Goal: Communication & Community: Answer question/provide support

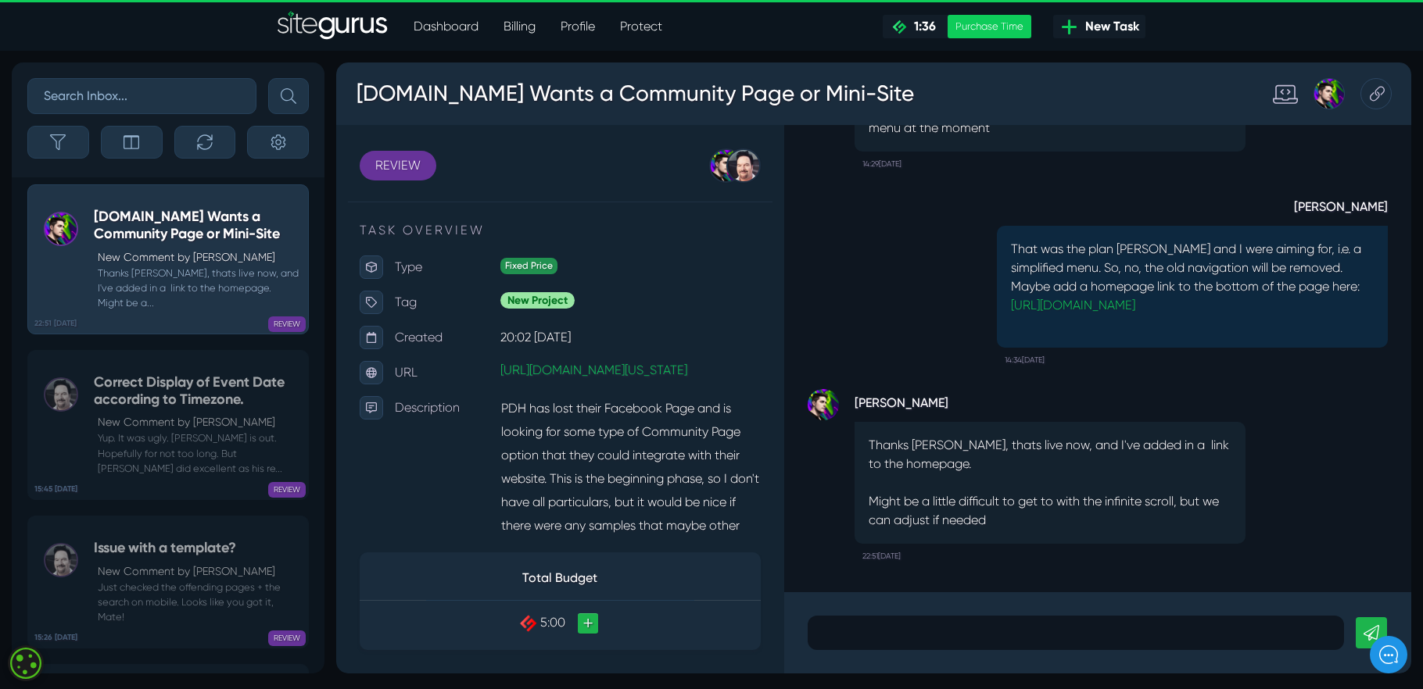
click at [828, 635] on p at bounding box center [1075, 633] width 513 height 19
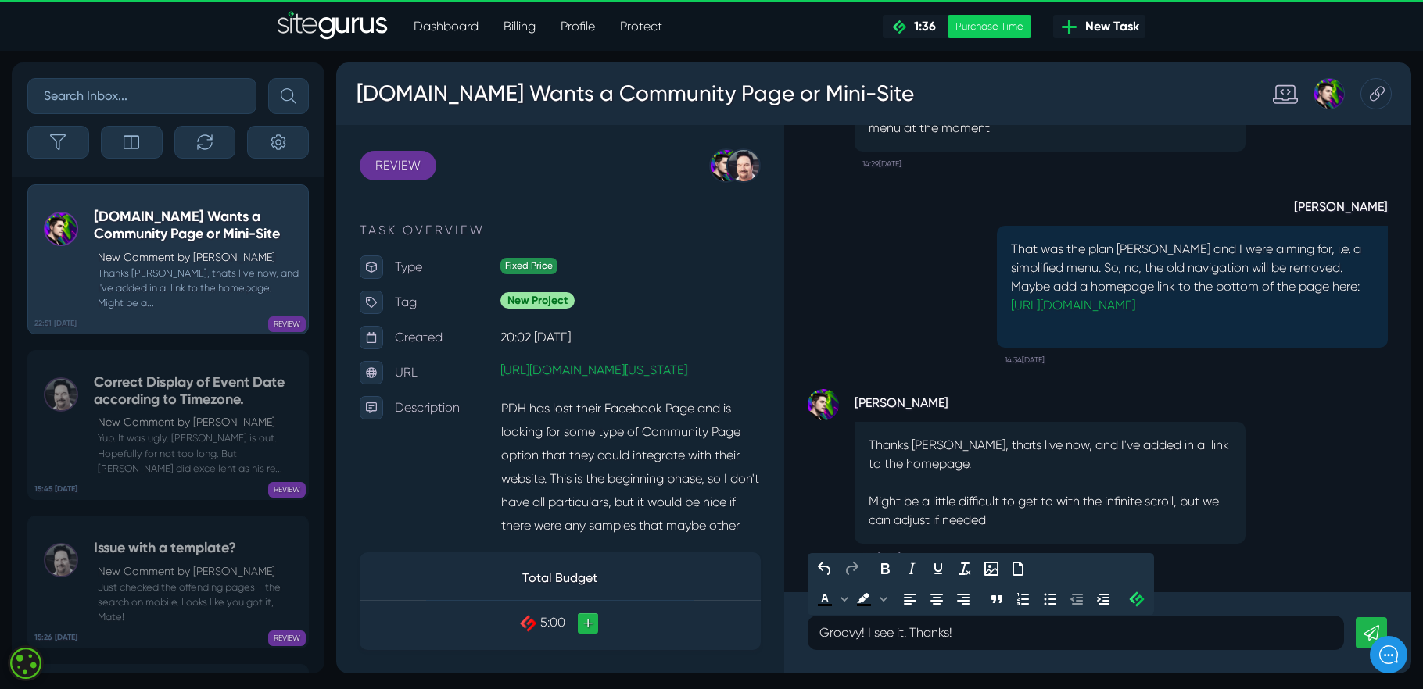
click at [1371, 636] on div at bounding box center [1388, 655] width 38 height 38
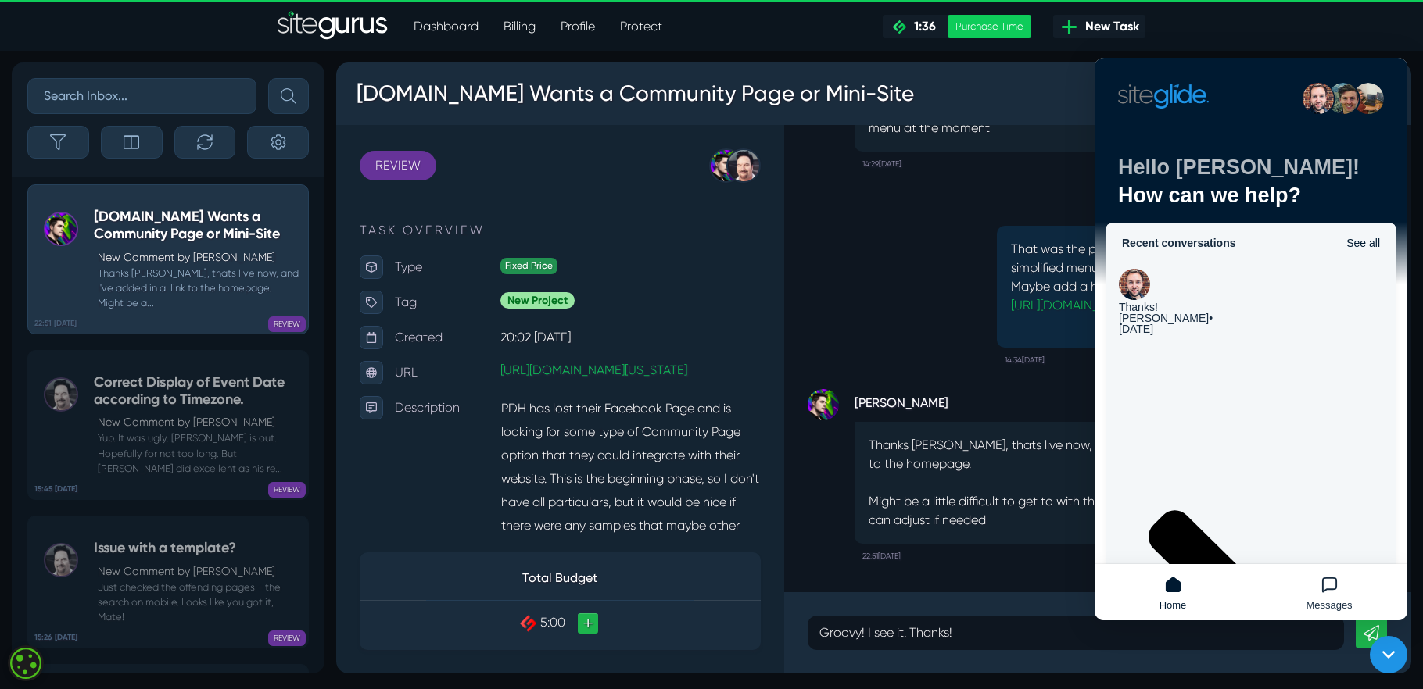
click at [1041, 582] on div "Josh Carter Thanks Michael, thats live now, and I've added in a link to the hom…" at bounding box center [1097, 358] width 627 height 467
click at [1042, 553] on div "Josh Carter Thanks Michael, thats live now, and I've added in a link to the hom…" at bounding box center [1049, 479] width 391 height 180
click at [1384, 654] on icon at bounding box center [1388, 654] width 13 height 7
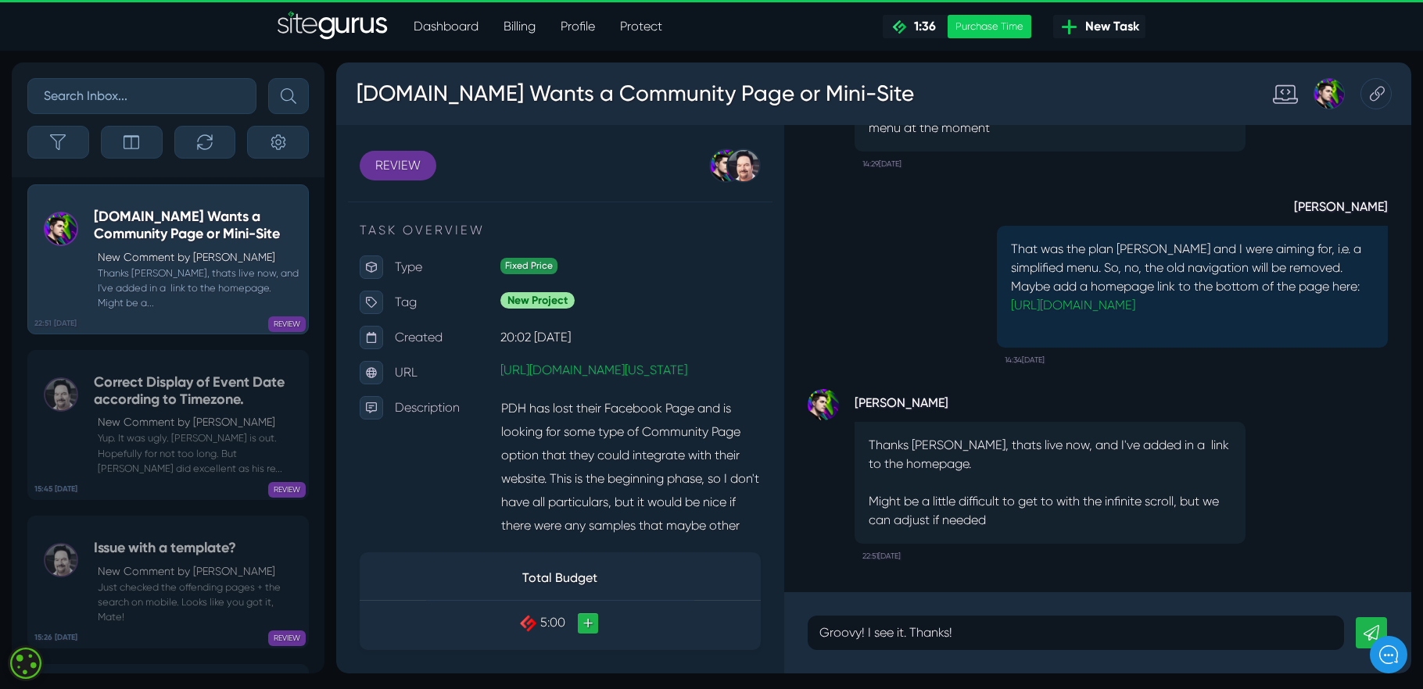
click at [1361, 625] on link at bounding box center [1370, 633] width 31 height 31
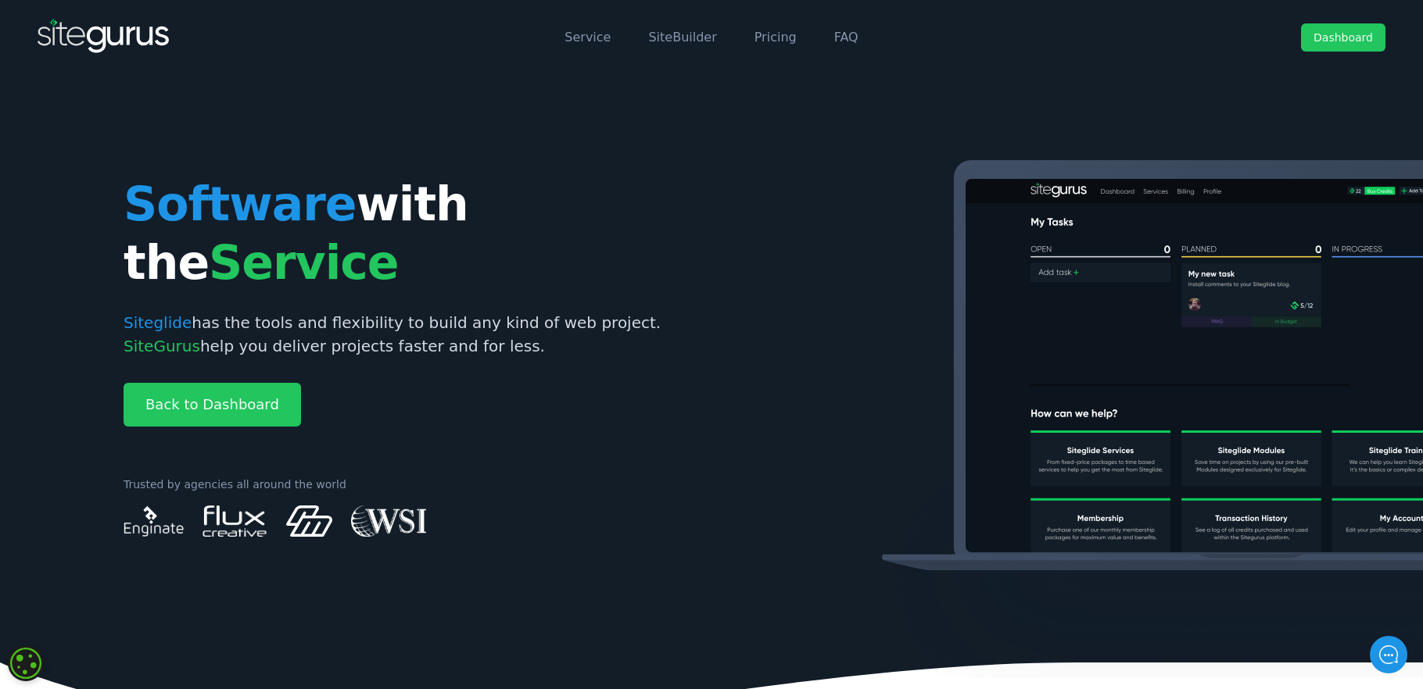
click at [1344, 30] on link "Dashboard" at bounding box center [1343, 37] width 84 height 28
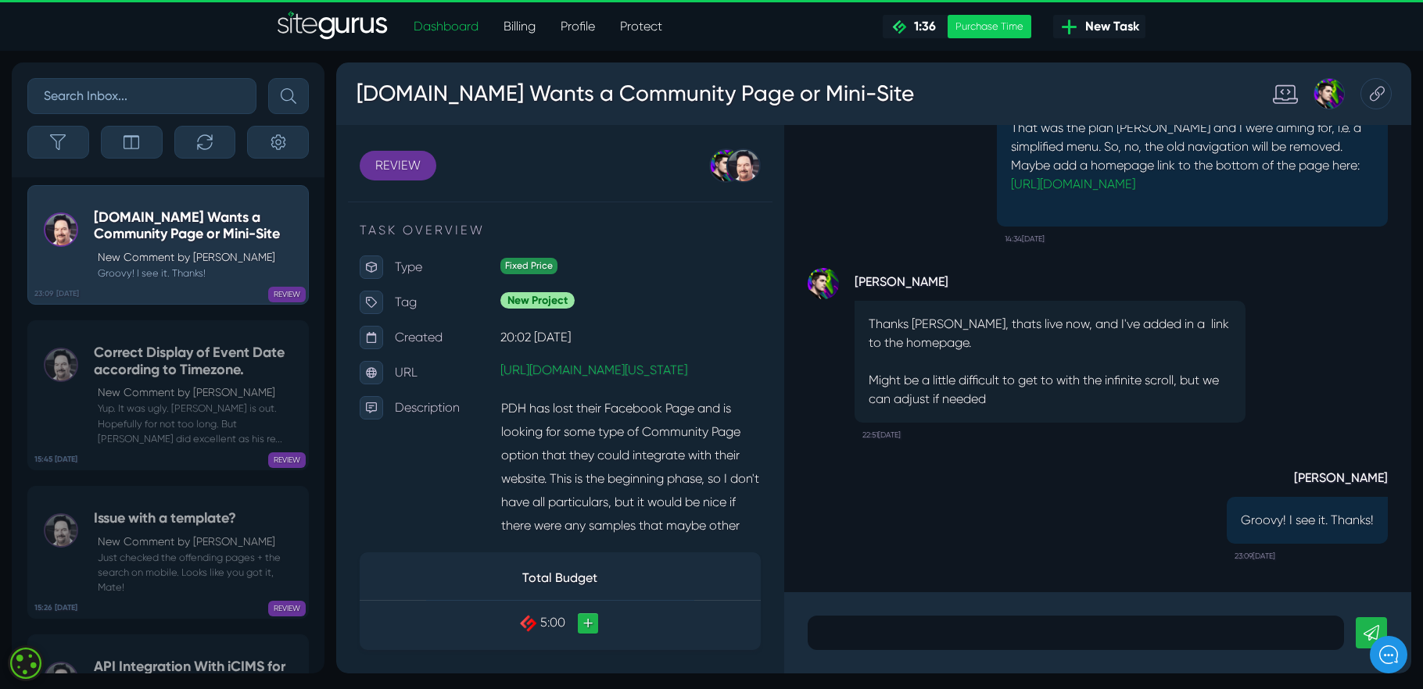
click at [880, 643] on div at bounding box center [1075, 633] width 536 height 34
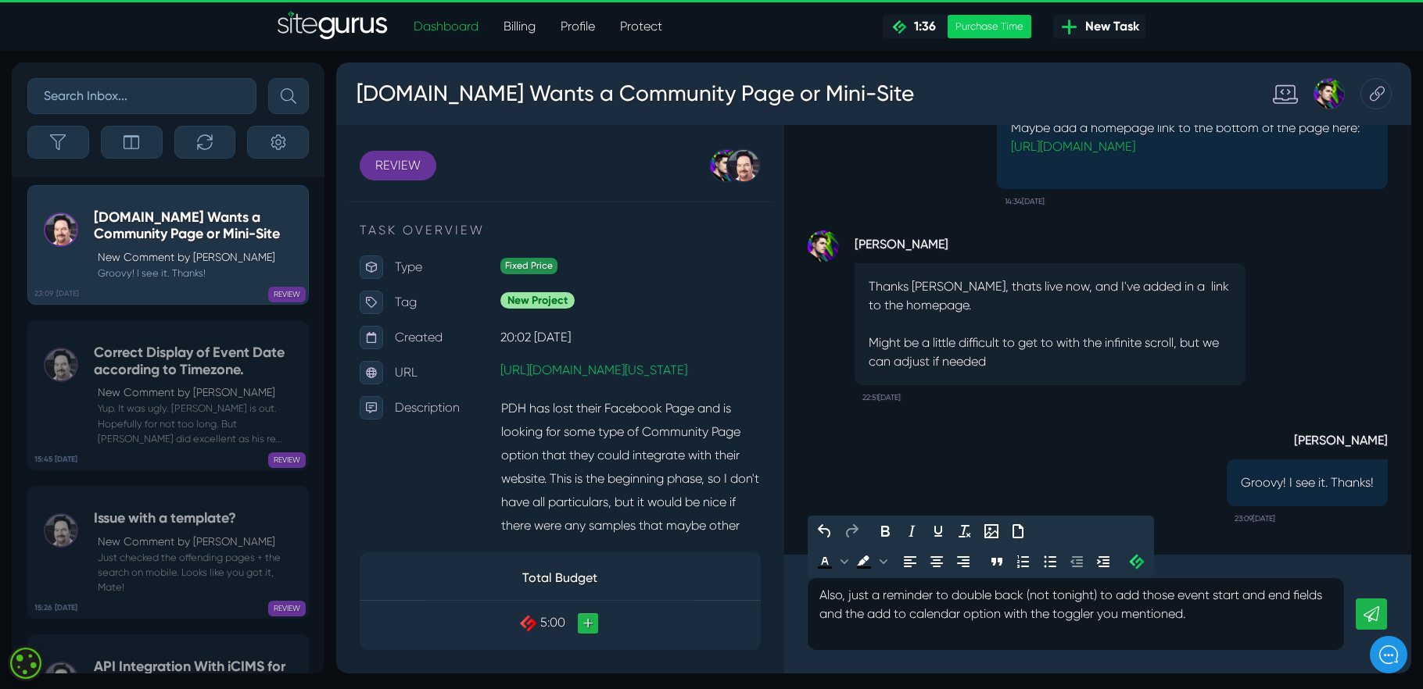
click at [1373, 605] on link at bounding box center [1370, 614] width 31 height 31
